Goal: Find specific page/section: Find specific page/section

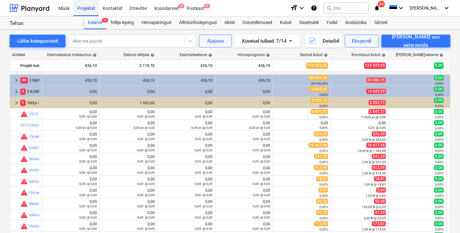
click at [89, 7] on div "Projektid" at bounding box center [86, 8] width 25 height 16
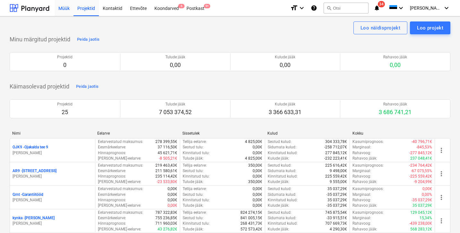
click at [65, 7] on div "Müük" at bounding box center [64, 8] width 19 height 16
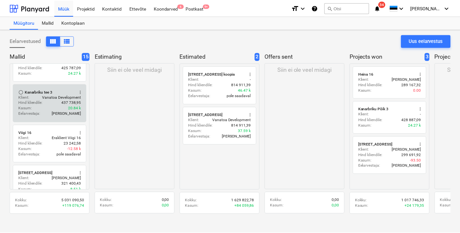
scroll to position [386, 0]
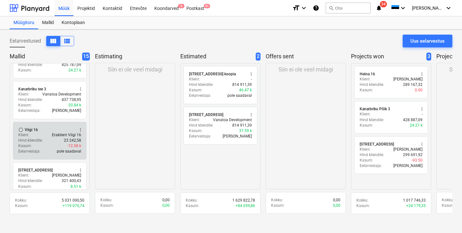
click at [57, 138] on div "Hind kliendile : 23 242,58" at bounding box center [49, 140] width 63 height 5
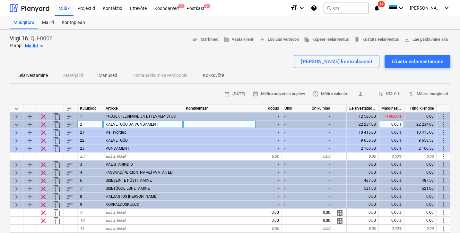
click at [16, 121] on span "keyboard_arrow_down" at bounding box center [17, 125] width 8 height 8
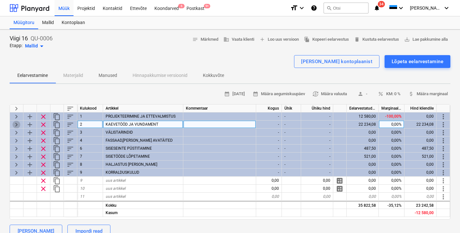
click at [18, 125] on span "keyboard_arrow_right" at bounding box center [17, 125] width 8 height 8
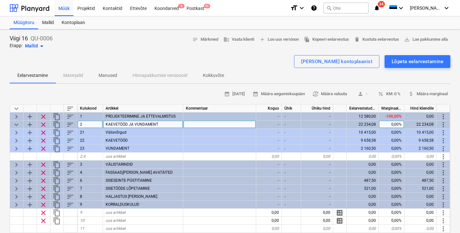
click at [16, 125] on span "keyboard_arrow_down" at bounding box center [17, 125] width 8 height 8
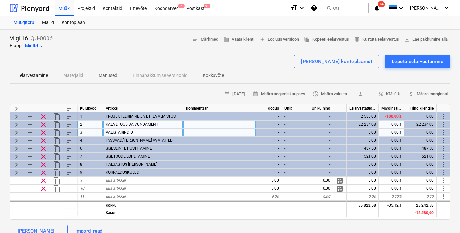
click at [17, 130] on span "keyboard_arrow_right" at bounding box center [17, 133] width 8 height 8
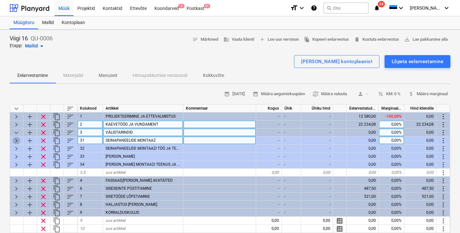
click at [17, 137] on span "keyboard_arrow_right" at bounding box center [17, 141] width 8 height 8
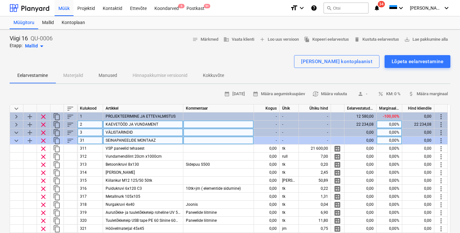
click at [17, 137] on span "keyboard_arrow_down" at bounding box center [17, 141] width 8 height 8
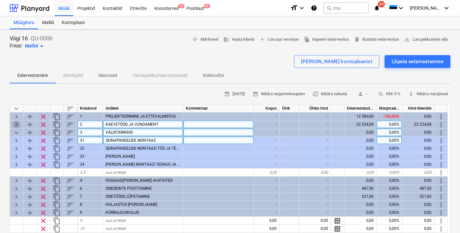
click at [18, 124] on span "keyboard_arrow_right" at bounding box center [17, 125] width 8 height 8
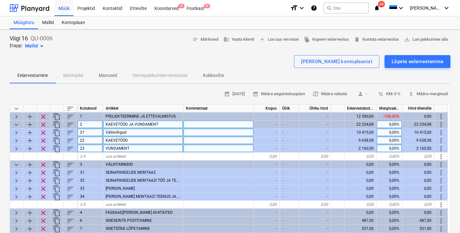
click at [18, 149] on span "keyboard_arrow_right" at bounding box center [17, 149] width 8 height 8
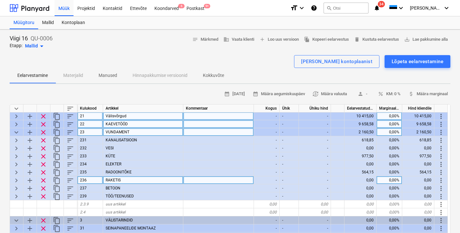
scroll to position [19, 0]
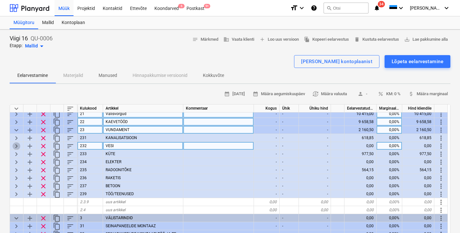
click at [15, 143] on span "keyboard_arrow_right" at bounding box center [17, 147] width 8 height 8
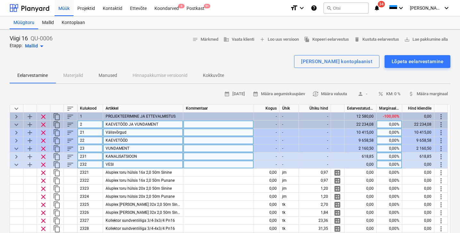
scroll to position [0, 0]
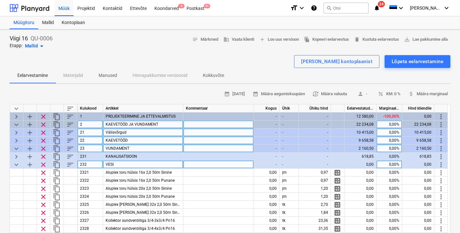
click at [16, 162] on span "keyboard_arrow_down" at bounding box center [17, 165] width 8 height 8
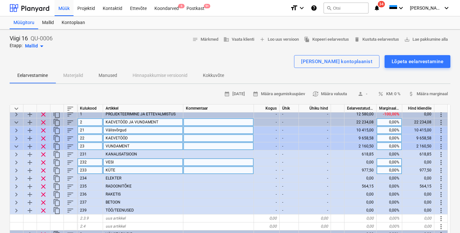
scroll to position [3, 0]
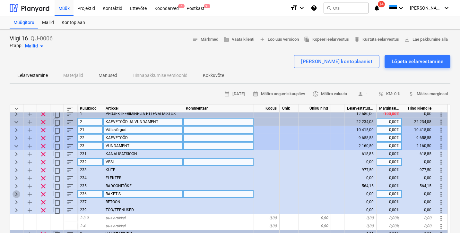
click at [16, 193] on span "keyboard_arrow_right" at bounding box center [17, 195] width 8 height 8
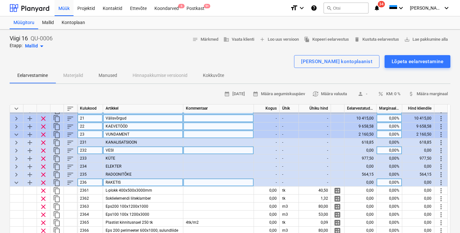
scroll to position [19, 0]
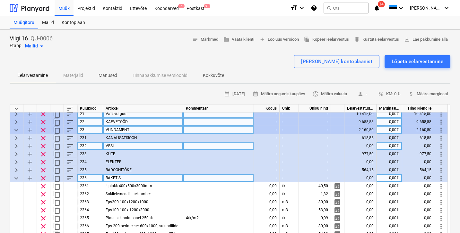
click at [15, 177] on span "keyboard_arrow_down" at bounding box center [17, 179] width 8 height 8
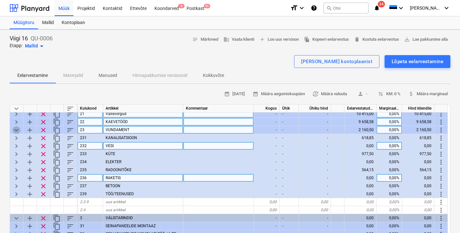
click at [16, 130] on span "keyboard_arrow_down" at bounding box center [17, 131] width 8 height 8
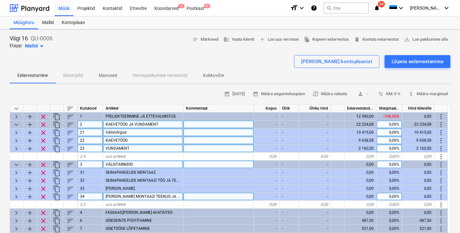
scroll to position [0, 0]
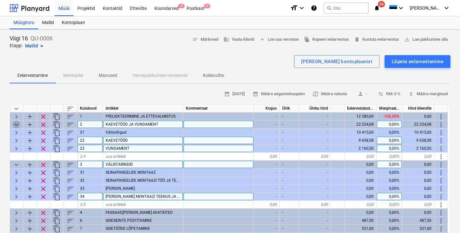
click at [15, 122] on span "keyboard_arrow_down" at bounding box center [17, 125] width 8 height 8
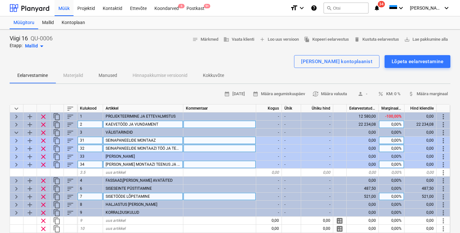
click at [16, 125] on span "keyboard_arrow_right" at bounding box center [17, 125] width 8 height 8
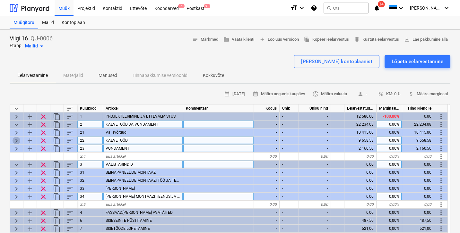
click at [16, 140] on span "keyboard_arrow_right" at bounding box center [17, 141] width 8 height 8
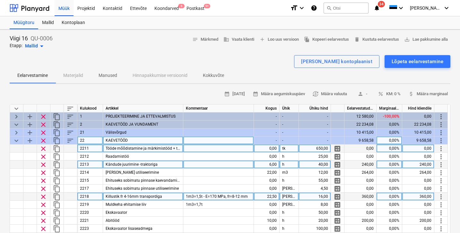
click at [16, 138] on span "keyboard_arrow_down" at bounding box center [17, 141] width 8 height 8
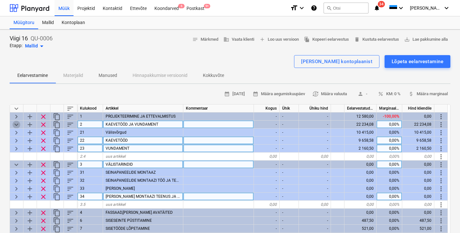
click at [18, 127] on span "keyboard_arrow_down" at bounding box center [17, 125] width 8 height 8
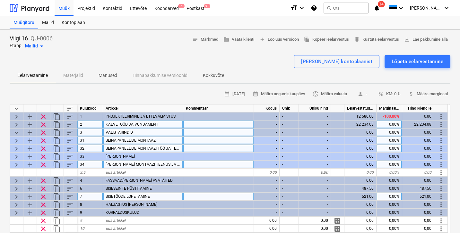
click at [18, 131] on span "keyboard_arrow_down" at bounding box center [17, 133] width 8 height 8
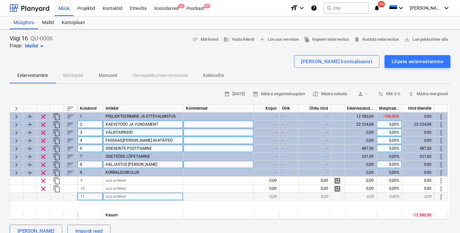
type textarea "x"
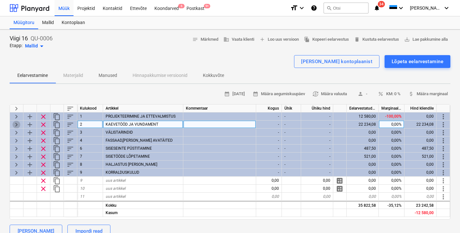
click at [19, 126] on span "keyboard_arrow_right" at bounding box center [17, 125] width 8 height 8
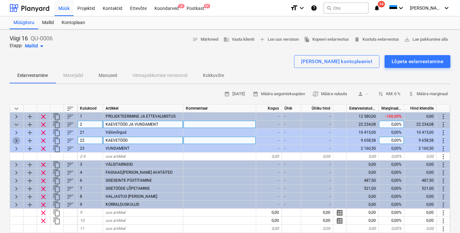
click at [16, 142] on span "keyboard_arrow_right" at bounding box center [17, 141] width 8 height 8
type textarea "x"
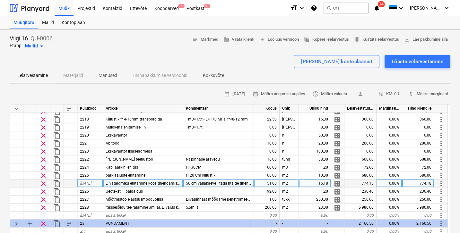
scroll to position [78, 0]
